Goal: Task Accomplishment & Management: Complete application form

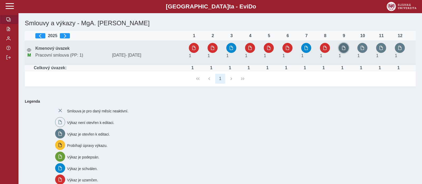
click at [345, 51] on button "button" at bounding box center [344, 48] width 10 height 10
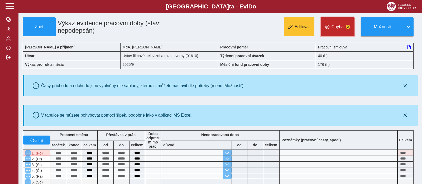
click at [334, 29] on span "Chyba" at bounding box center [338, 27] width 12 height 5
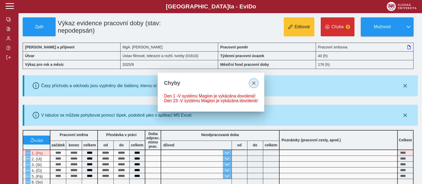
click at [256, 83] on button "close" at bounding box center [254, 83] width 8 height 8
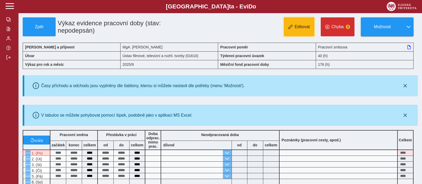
click at [311, 29] on button "Editovat" at bounding box center [299, 26] width 31 height 19
type input "**********"
type input "****"
type input "**********"
type input "****"
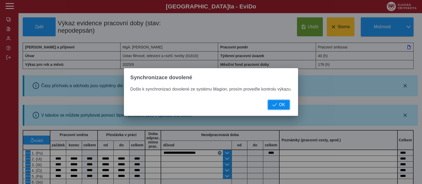
click at [273, 106] on span "button" at bounding box center [275, 105] width 4 height 4
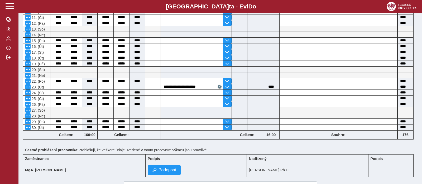
scroll to position [225, 0]
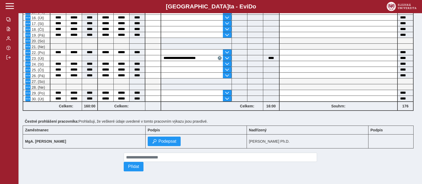
click at [151, 148] on div "Zaměstnanec Podpis Nadřízený Podpis MgA. [PERSON_NAME] Podepsat [PERSON_NAME] P…" at bounding box center [218, 137] width 395 height 27
click at [159, 141] on span "Podepsat" at bounding box center [168, 141] width 18 height 5
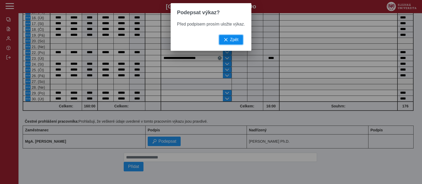
click at [233, 38] on button "Zpět" at bounding box center [231, 40] width 24 height 10
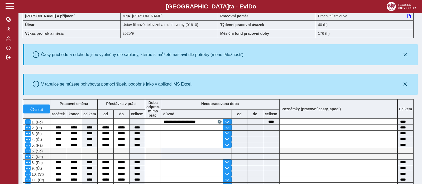
scroll to position [0, 0]
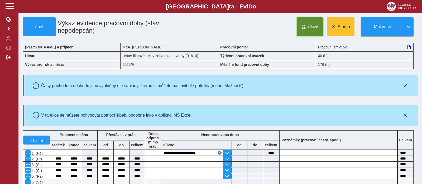
click at [306, 33] on button "Uložit" at bounding box center [310, 26] width 26 height 19
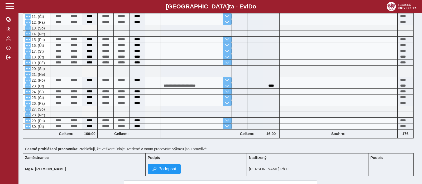
scroll to position [222, 0]
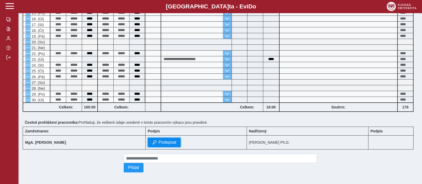
click at [159, 142] on span "Podepsat" at bounding box center [168, 142] width 18 height 5
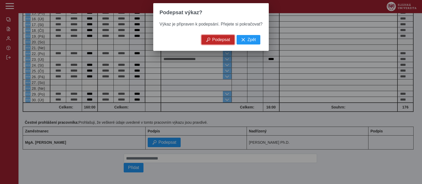
click at [213, 37] on button "Podepsat" at bounding box center [218, 40] width 33 height 10
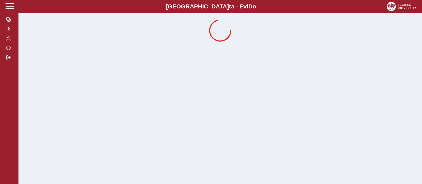
scroll to position [0, 0]
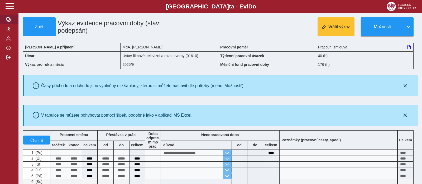
click at [5, 24] on button "button" at bounding box center [9, 20] width 18 height 10
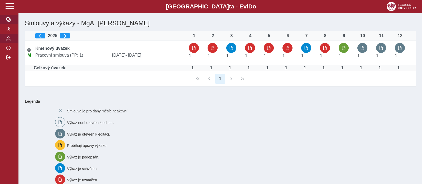
click at [10, 41] on span "button" at bounding box center [8, 38] width 4 height 4
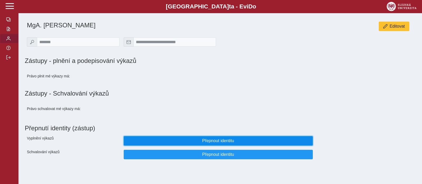
click at [193, 141] on button "Přepnout identitu" at bounding box center [218, 141] width 189 height 10
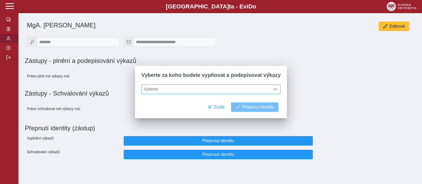
click at [273, 91] on span at bounding box center [275, 89] width 4 height 4
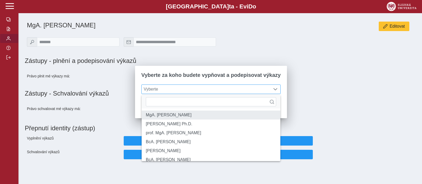
click at [262, 116] on li "MgA. [PERSON_NAME]" at bounding box center [211, 115] width 139 height 9
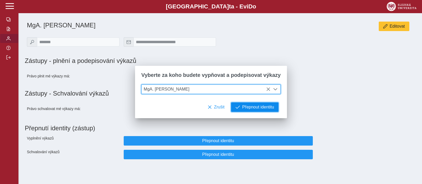
click at [247, 112] on button "Přepnout identitu" at bounding box center [255, 108] width 48 height 10
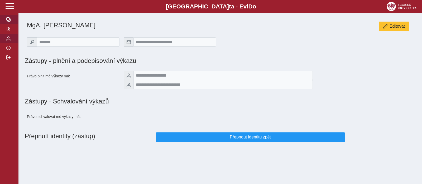
click at [8, 22] on span "button" at bounding box center [8, 19] width 4 height 4
